Goal: Ask a question

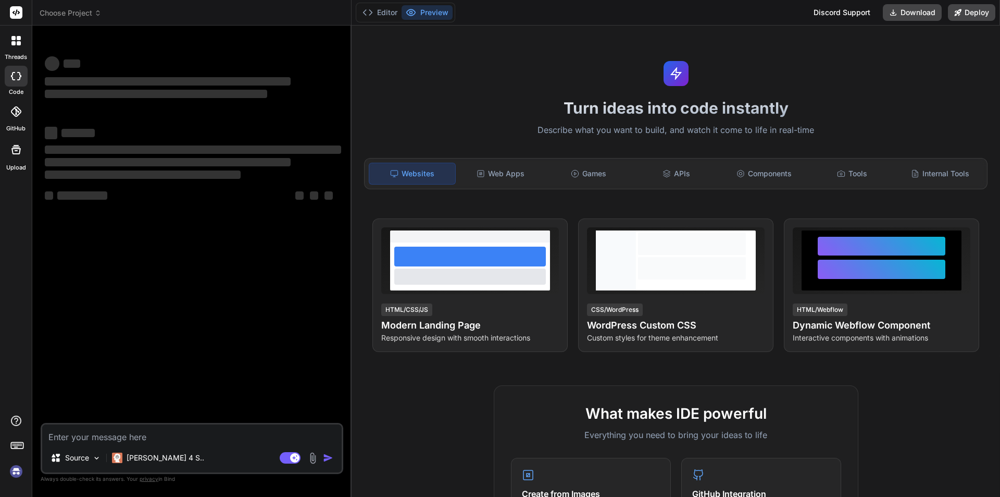
click at [188, 253] on div "‌ ‌ ‌ ‌ ‌ ‌ ‌ ‌ ‌ ‌ ‌ ‌ ‌ ‌" at bounding box center [193, 228] width 301 height 389
click at [87, 436] on textarea at bounding box center [192, 433] width 300 height 19
type textarea "x"
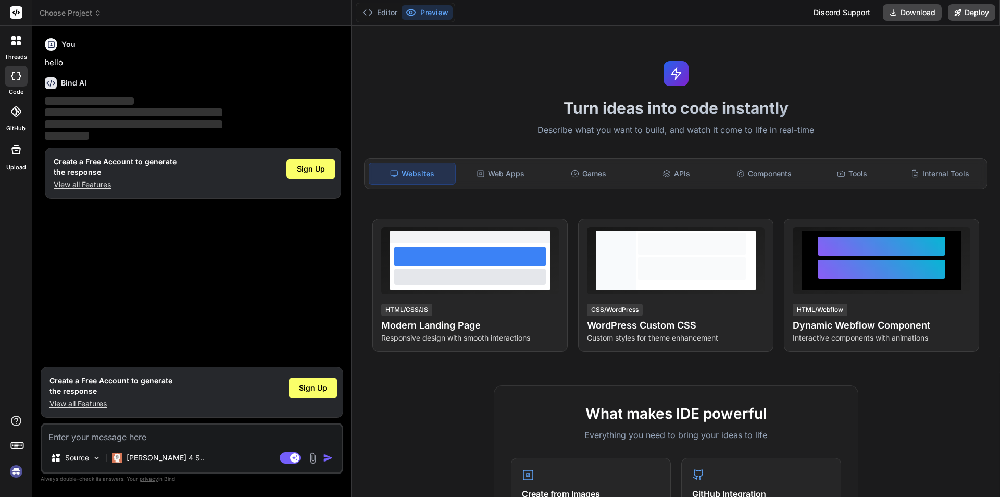
click at [71, 437] on textarea at bounding box center [192, 433] width 300 height 19
type textarea "f"
type textarea "x"
